Goal: Complete application form

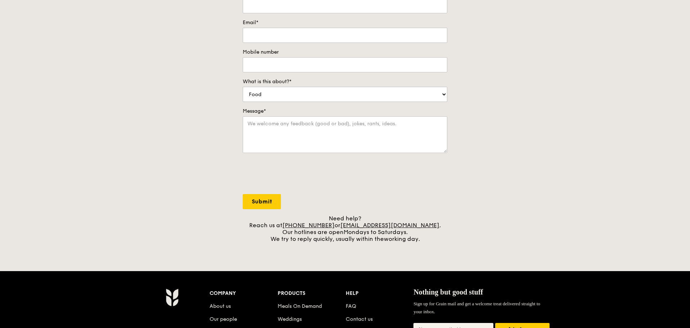
scroll to position [144, 0]
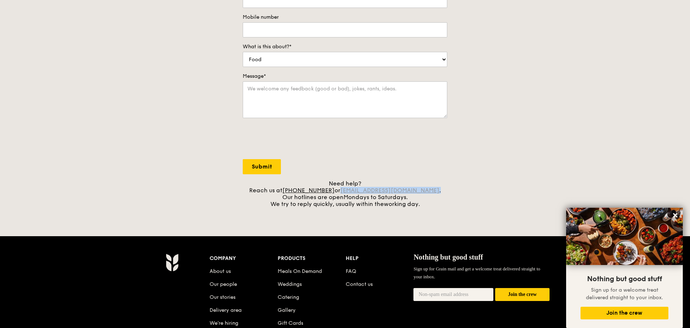
drag, startPoint x: 436, startPoint y: 189, endPoint x: 352, endPoint y: 190, distance: 83.6
click at [352, 190] on div "Need help? Reach us at [PHONE_NUMBER] or [EMAIL_ADDRESS][DOMAIN_NAME] . Our hot…" at bounding box center [345, 193] width 205 height 27
copy div "[EMAIL_ADDRESS][DOMAIN_NAME] ."
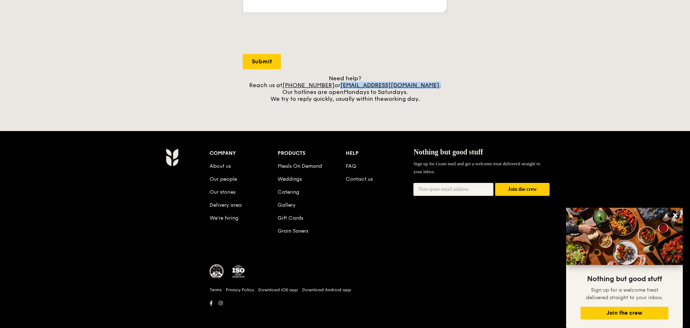
scroll to position [253, 0]
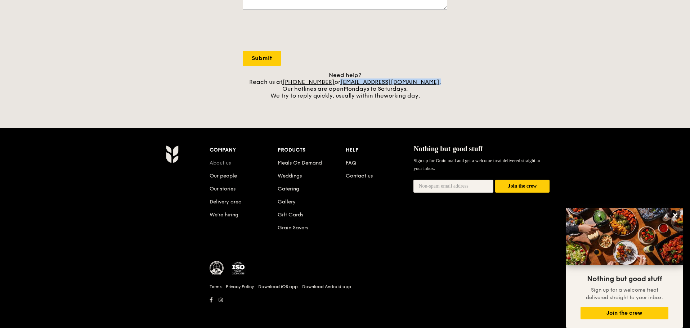
click at [228, 163] on link "About us" at bounding box center [220, 163] width 21 height 6
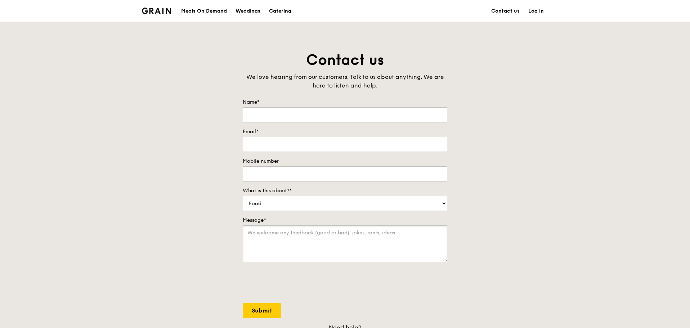
click at [277, 247] on textarea "Message*" at bounding box center [345, 244] width 205 height 37
click at [249, 234] on textarea "Message*" at bounding box center [345, 244] width 205 height 37
paste textarea "1. Event: Brand Leader Lunch 2. Date: 4 September 2025 (Thursday) 3. Start: 9.3…"
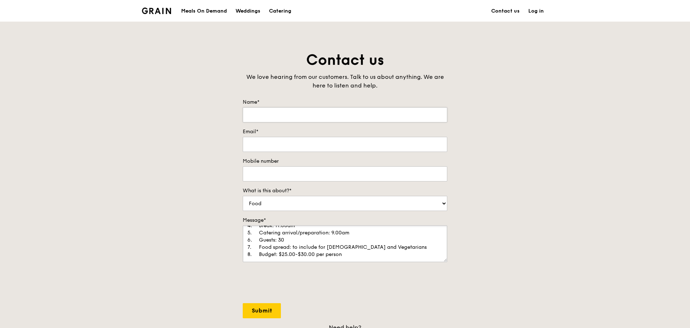
type textarea "1. Event: Brand Leader Lunch 2. Date: 4 September 2025 (Thursday) 3. Start: 9.3…"
click at [284, 111] on input "Name*" at bounding box center [345, 114] width 205 height 15
type input "Susan LEE"
drag, startPoint x: 271, startPoint y: 132, endPoint x: 267, endPoint y: 143, distance: 12.1
click at [269, 140] on div "Email*" at bounding box center [345, 140] width 205 height 24
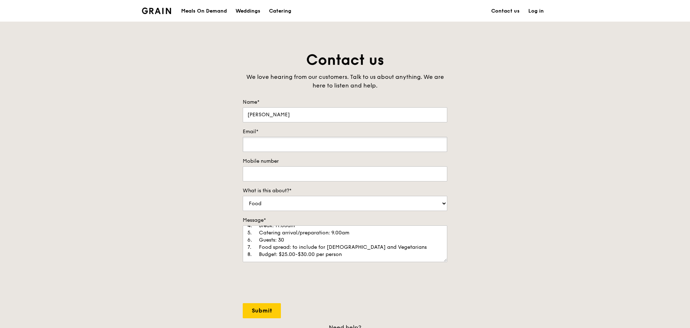
click at [267, 143] on input "Email*" at bounding box center [345, 144] width 205 height 15
type input "susan@blackbox.com.sg"
click at [282, 171] on input "Mobile number" at bounding box center [345, 173] width 205 height 15
type input "98331957"
click at [443, 203] on select "Food Service Billing/Payment Catering Others" at bounding box center [345, 203] width 205 height 15
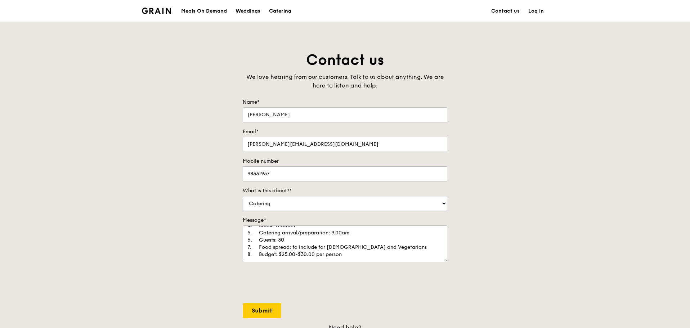
click at [243, 196] on select "Food Service Billing/Payment Catering Others" at bounding box center [345, 203] width 205 height 15
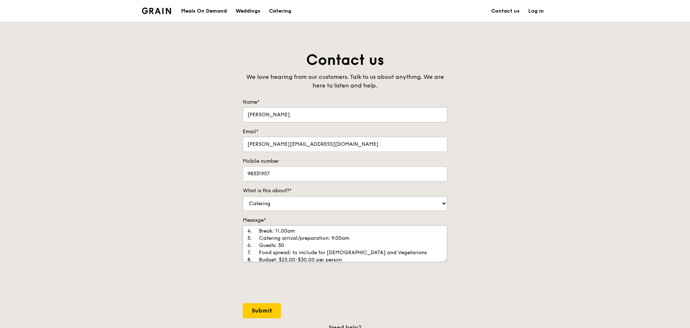
scroll to position [36, 0]
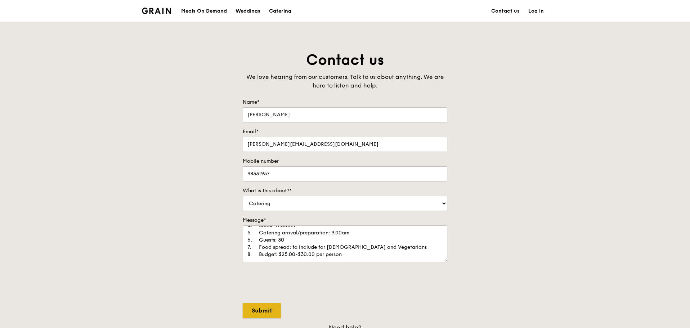
click at [261, 309] on input "Submit" at bounding box center [262, 310] width 38 height 15
select select "Food"
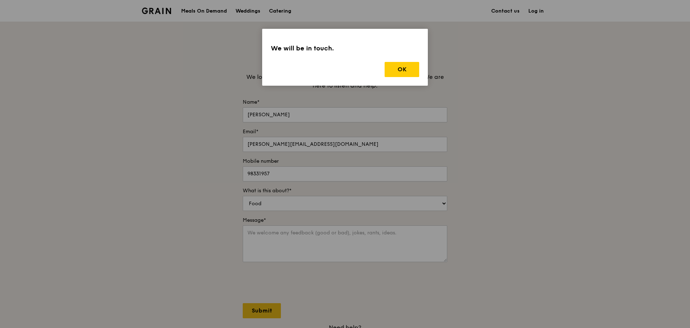
scroll to position [0, 0]
click at [402, 69] on button "OK" at bounding box center [402, 69] width 35 height 15
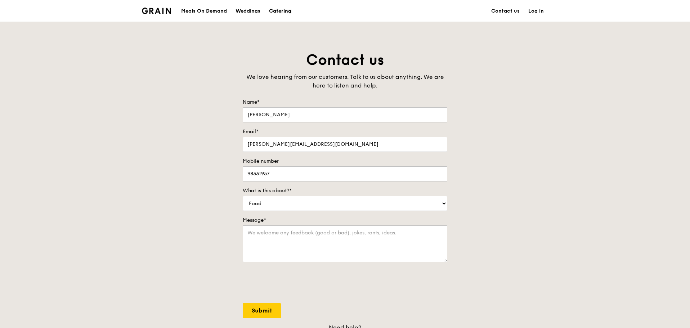
click at [282, 11] on div "Catering" at bounding box center [280, 11] width 22 height 22
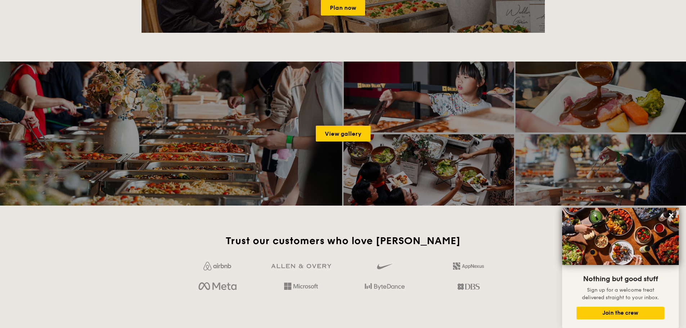
scroll to position [1081, 0]
